Goal: Information Seeking & Learning: Learn about a topic

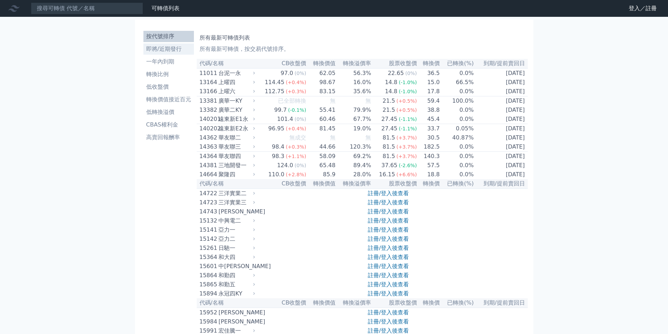
click at [162, 52] on li "即將/近期發行" at bounding box center [168, 49] width 51 height 8
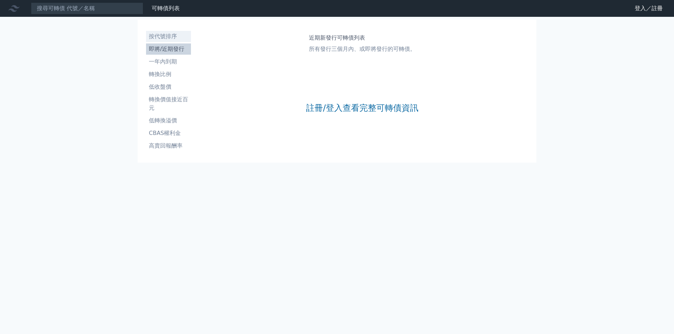
click at [165, 36] on li "按代號排序" at bounding box center [168, 36] width 45 height 8
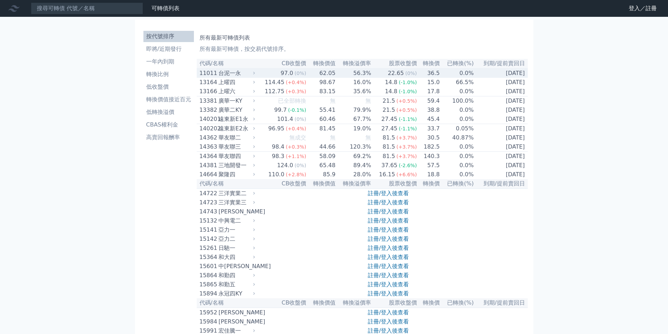
click at [232, 76] on div "台泥一永" at bounding box center [236, 73] width 35 height 8
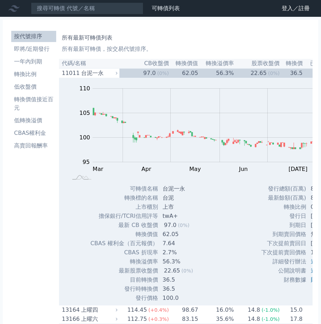
click at [188, 61] on th "轉換價值" at bounding box center [183, 63] width 29 height 9
click at [187, 63] on th "轉換價值" at bounding box center [183, 63] width 29 height 9
click at [187, 67] on th "轉換價值" at bounding box center [183, 63] width 29 height 9
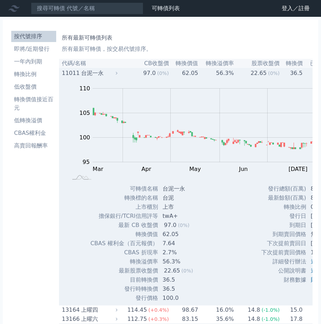
click at [147, 72] on div "97.0" at bounding box center [149, 73] width 15 height 8
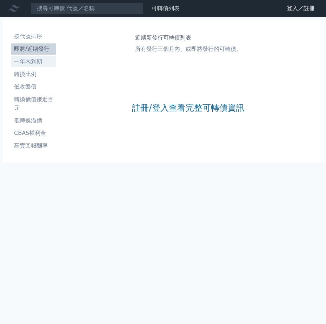
click at [39, 62] on li "一年內到期" at bounding box center [33, 62] width 45 height 8
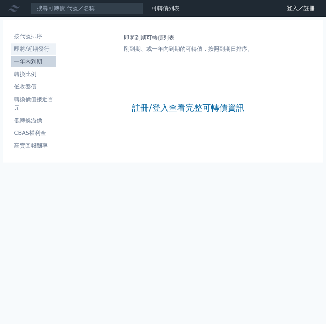
click at [31, 49] on li "即將/近期發行" at bounding box center [33, 49] width 45 height 8
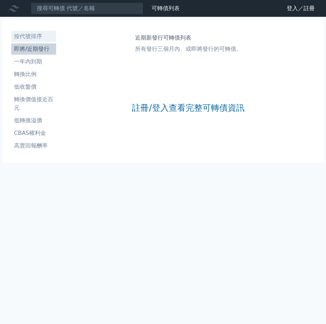
click at [35, 37] on li "按代號排序" at bounding box center [33, 36] width 45 height 8
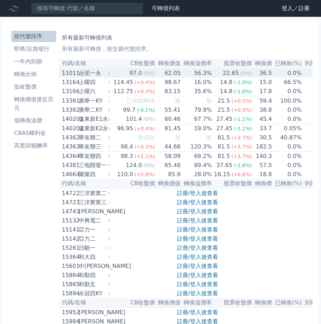
click at [168, 75] on td "62.05" at bounding box center [168, 72] width 26 height 9
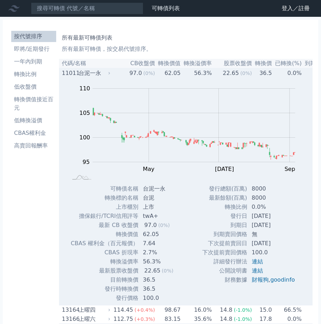
click at [169, 77] on td "62.05" at bounding box center [168, 72] width 26 height 9
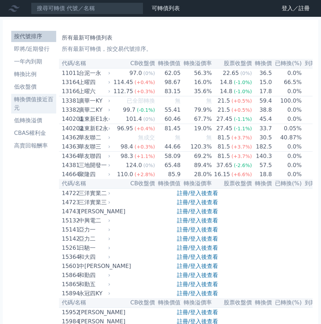
click at [37, 102] on li "轉換價值接近百元" at bounding box center [33, 103] width 45 height 17
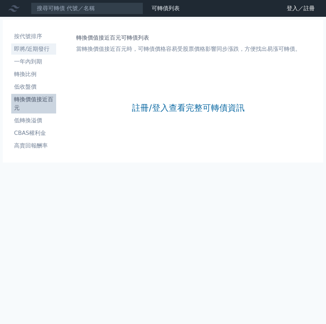
click at [32, 52] on li "即將/近期發行" at bounding box center [33, 49] width 45 height 8
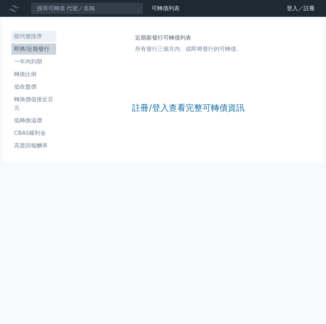
click at [29, 38] on li "按代號排序" at bounding box center [33, 36] width 45 height 8
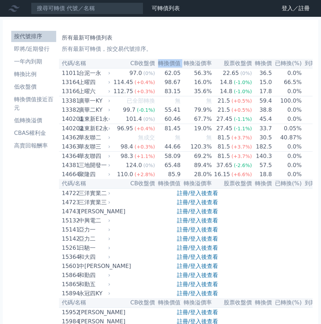
drag, startPoint x: 155, startPoint y: 64, endPoint x: 186, endPoint y: 64, distance: 30.9
click at [181, 64] on tr "代碼/名稱 CB收盤價 轉換價值 轉換溢價率 股票收盤價 轉換價 已轉換(%) 到期/提前賣回日" at bounding box center [203, 63] width 289 height 9
drag, startPoint x: 188, startPoint y: 64, endPoint x: 205, endPoint y: 66, distance: 16.9
click at [205, 66] on th "轉換溢價率" at bounding box center [196, 63] width 31 height 9
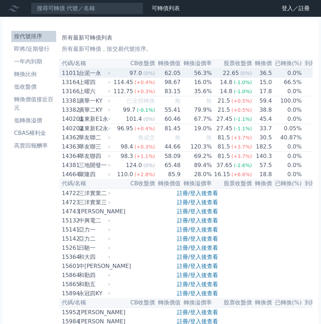
drag, startPoint x: 190, startPoint y: 69, endPoint x: 190, endPoint y: 73, distance: 3.9
click at [190, 72] on td "56.3%" at bounding box center [196, 72] width 31 height 9
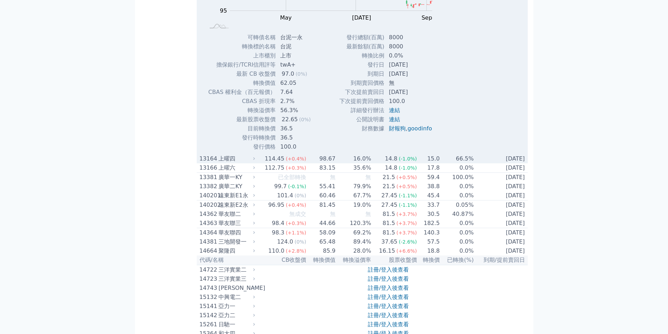
scroll to position [35, 0]
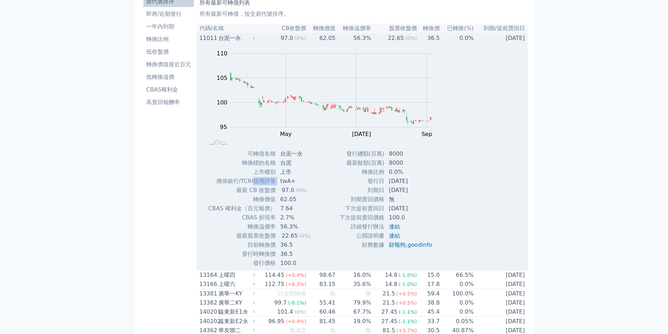
drag, startPoint x: 253, startPoint y: 183, endPoint x: 276, endPoint y: 185, distance: 23.5
click at [276, 185] on tr "擔保銀行/TCRI信用評等 twA+" at bounding box center [262, 181] width 108 height 9
click at [278, 165] on td "台泥" at bounding box center [296, 163] width 40 height 9
drag, startPoint x: 248, startPoint y: 164, endPoint x: 282, endPoint y: 165, distance: 34.0
click at [282, 165] on tr "轉換標的名稱 台泥" at bounding box center [262, 163] width 108 height 9
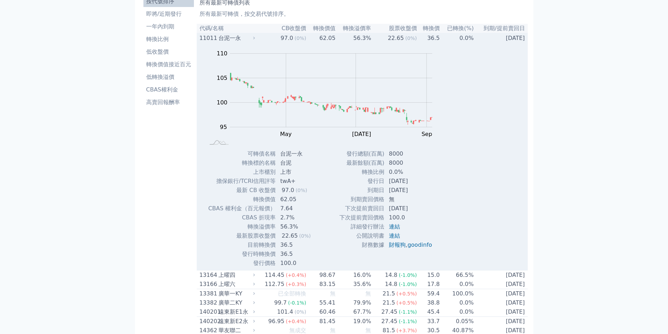
click at [291, 166] on td "台泥" at bounding box center [296, 163] width 40 height 9
drag, startPoint x: 257, startPoint y: 156, endPoint x: 275, endPoint y: 158, distance: 17.6
click at [275, 158] on td "可轉債名稱" at bounding box center [242, 153] width 68 height 9
drag, startPoint x: 303, startPoint y: 159, endPoint x: 309, endPoint y: 159, distance: 6.0
click at [309, 159] on td "台泥一永" at bounding box center [296, 153] width 40 height 9
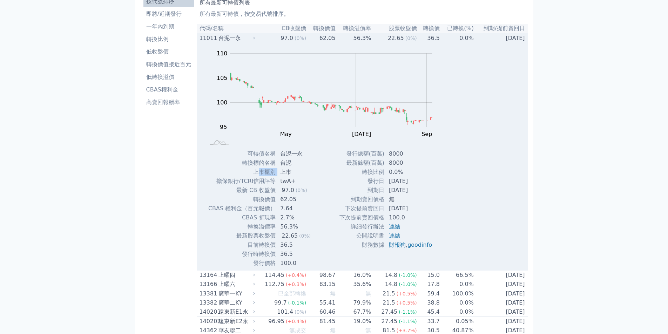
drag, startPoint x: 257, startPoint y: 173, endPoint x: 279, endPoint y: 175, distance: 21.4
click at [279, 175] on tr "上市櫃別 上市" at bounding box center [262, 172] width 108 height 9
drag, startPoint x: 217, startPoint y: 182, endPoint x: 275, endPoint y: 182, distance: 57.5
click at [275, 182] on td "擔保銀行/TCRI信用評等" at bounding box center [242, 181] width 68 height 9
drag, startPoint x: 278, startPoint y: 182, endPoint x: 297, endPoint y: 182, distance: 18.6
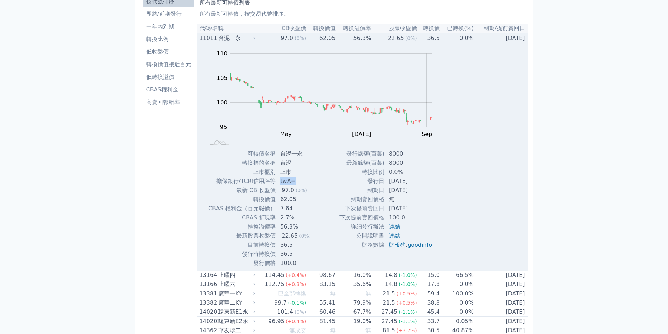
click at [297, 182] on td "twA+" at bounding box center [296, 181] width 40 height 9
drag, startPoint x: 242, startPoint y: 192, endPoint x: 270, endPoint y: 191, distance: 27.4
click at [270, 191] on td "最新 CB 收盤價" at bounding box center [242, 190] width 68 height 9
drag, startPoint x: 279, startPoint y: 191, endPoint x: 298, endPoint y: 192, distance: 19.7
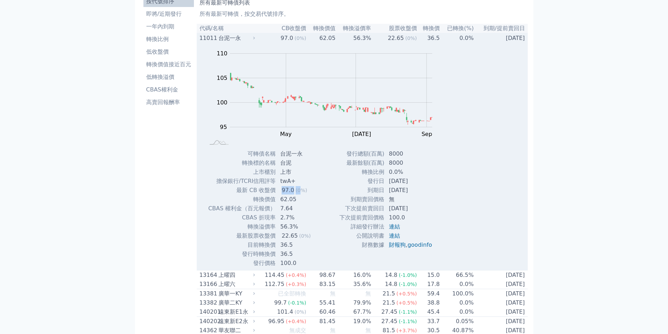
click at [298, 192] on td "97.0 (0%)" at bounding box center [296, 190] width 40 height 9
drag, startPoint x: 253, startPoint y: 192, endPoint x: 268, endPoint y: 192, distance: 15.4
click at [253, 192] on td "最新 CB 收盤價" at bounding box center [242, 190] width 68 height 9
drag, startPoint x: 281, startPoint y: 192, endPoint x: 292, endPoint y: 192, distance: 11.2
click at [292, 192] on td "97.0 (0%)" at bounding box center [296, 190] width 40 height 9
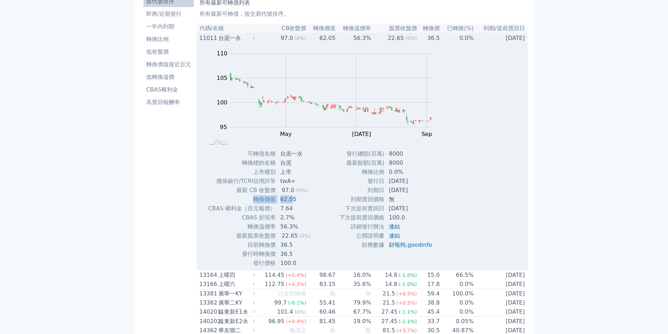
drag, startPoint x: 256, startPoint y: 199, endPoint x: 292, endPoint y: 199, distance: 36.1
click at [292, 199] on tr "轉換價值 62.05" at bounding box center [262, 199] width 108 height 9
click at [389, 227] on link "連結" at bounding box center [394, 226] width 11 height 7
